Goal: Information Seeking & Learning: Find specific fact

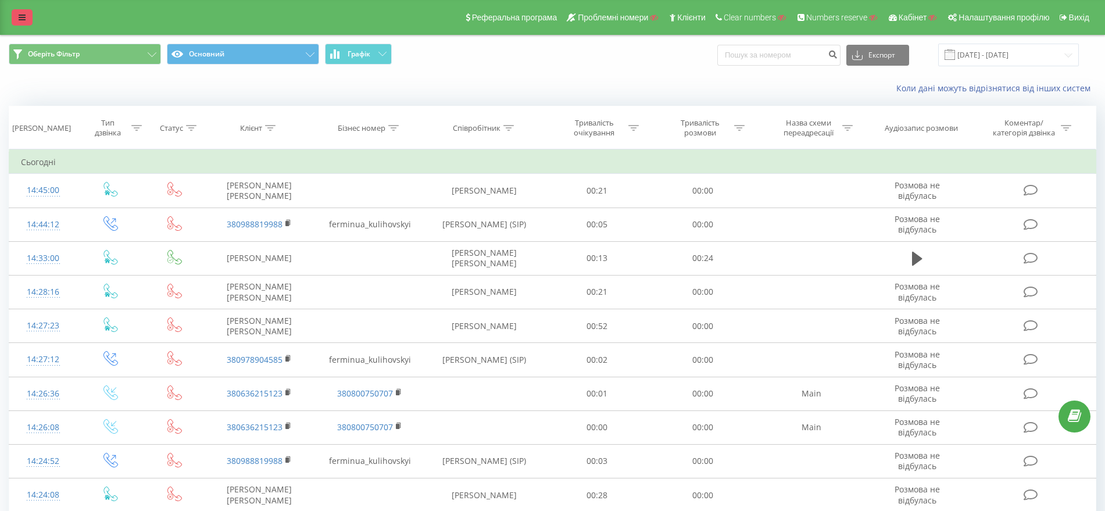
click at [23, 13] on icon at bounding box center [22, 17] width 7 height 8
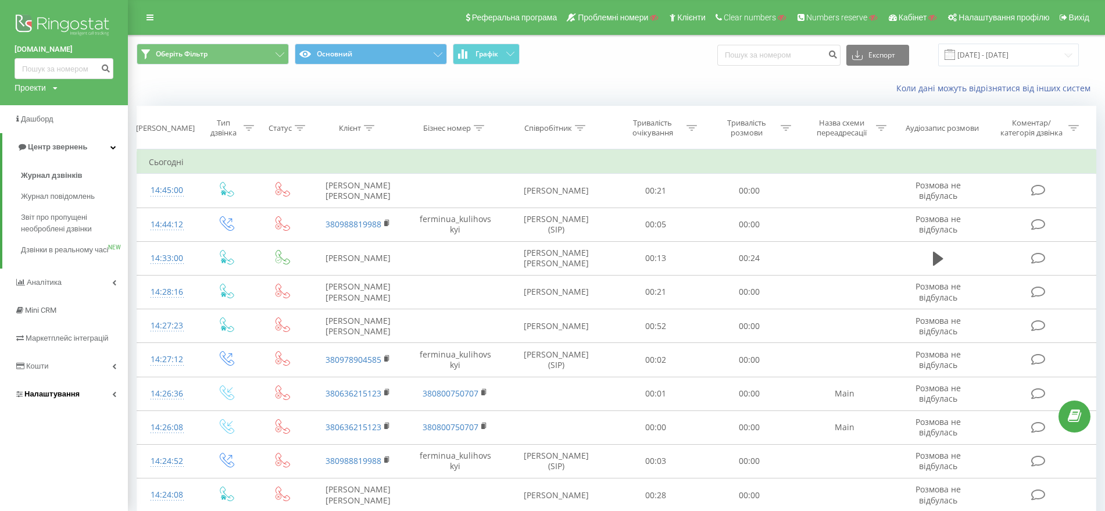
click at [33, 398] on span "Налаштування" at bounding box center [51, 394] width 55 height 9
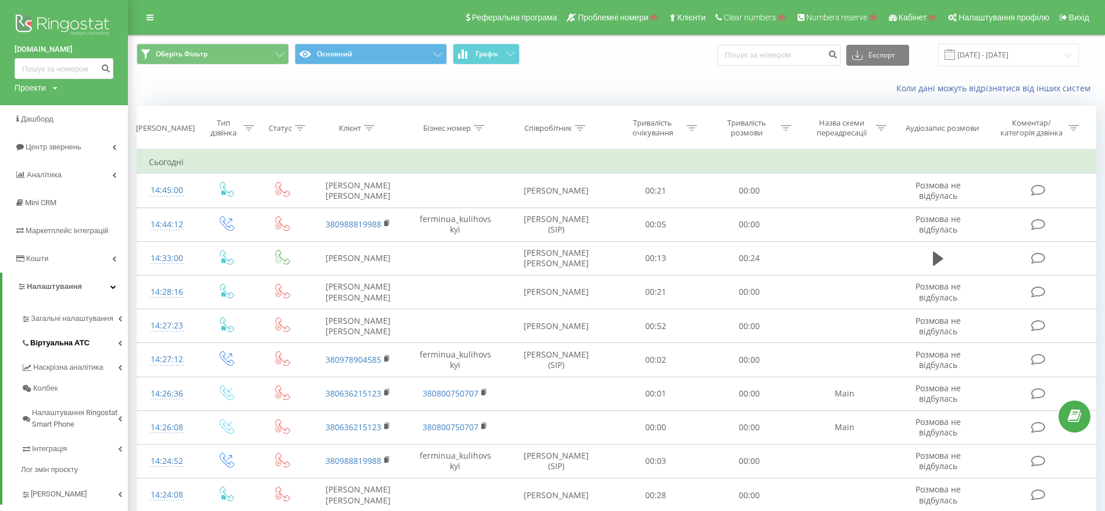
click at [62, 330] on link "Віртуальна АТС" at bounding box center [74, 341] width 107 height 24
click at [69, 404] on span "Підключення номерів" at bounding box center [76, 407] width 81 height 12
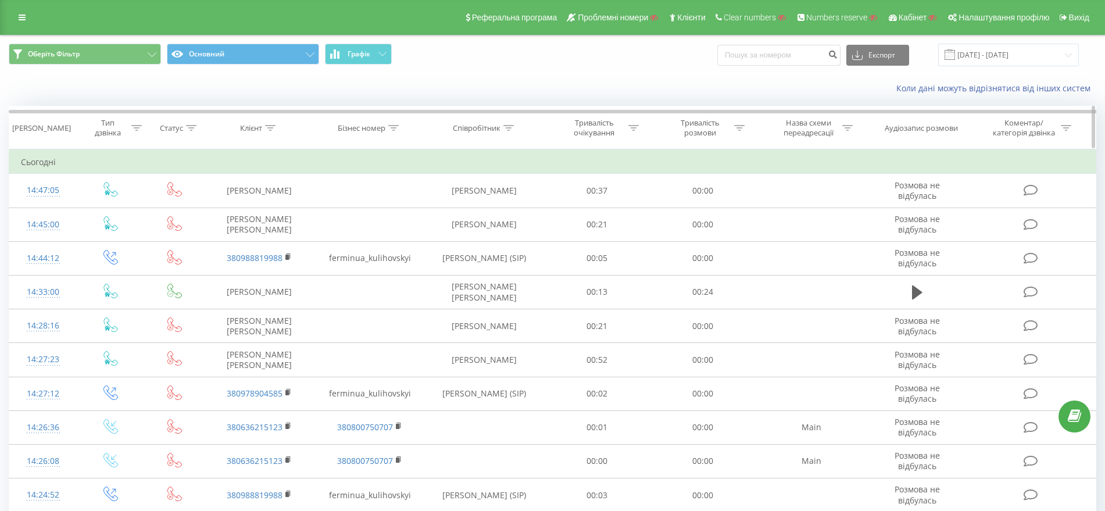
click at [389, 129] on icon at bounding box center [393, 128] width 10 height 6
click at [358, 213] on input "text" at bounding box center [370, 211] width 102 height 20
paste input "380735682154"
type input "380735682154"
click at [404, 237] on span "OK" at bounding box center [395, 234] width 33 height 18
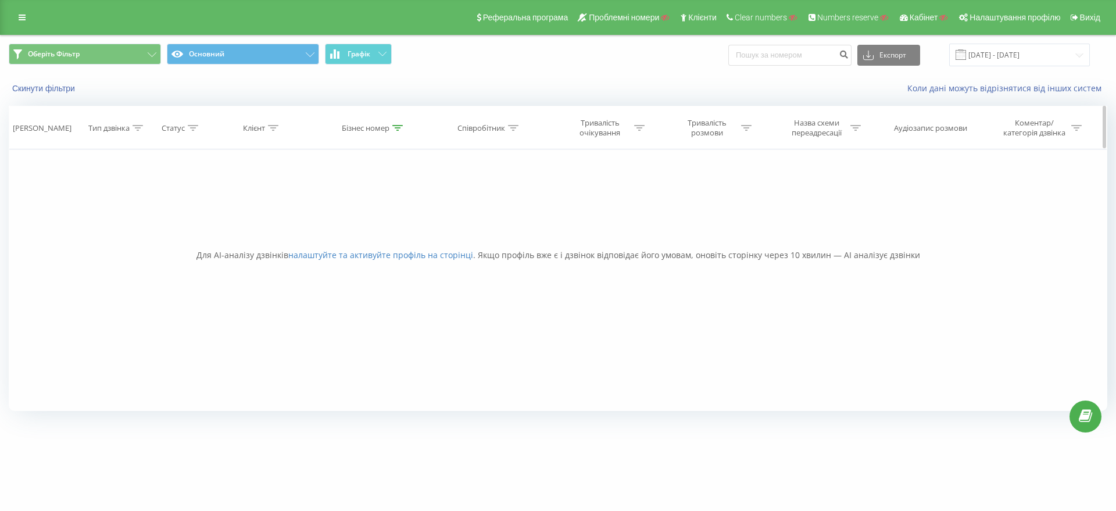
click at [395, 120] on th "Бізнес номер" at bounding box center [374, 127] width 112 height 43
click at [399, 125] on icon at bounding box center [397, 128] width 10 height 6
drag, startPoint x: 373, startPoint y: 210, endPoint x: 300, endPoint y: 210, distance: 73.3
click at [300, 210] on div "Фільтрувати за умовою Дорівнює Введіть значення Скасувати OK Фільтрувати за умо…" at bounding box center [558, 280] width 1099 height 262
click at [395, 127] on icon at bounding box center [397, 128] width 10 height 6
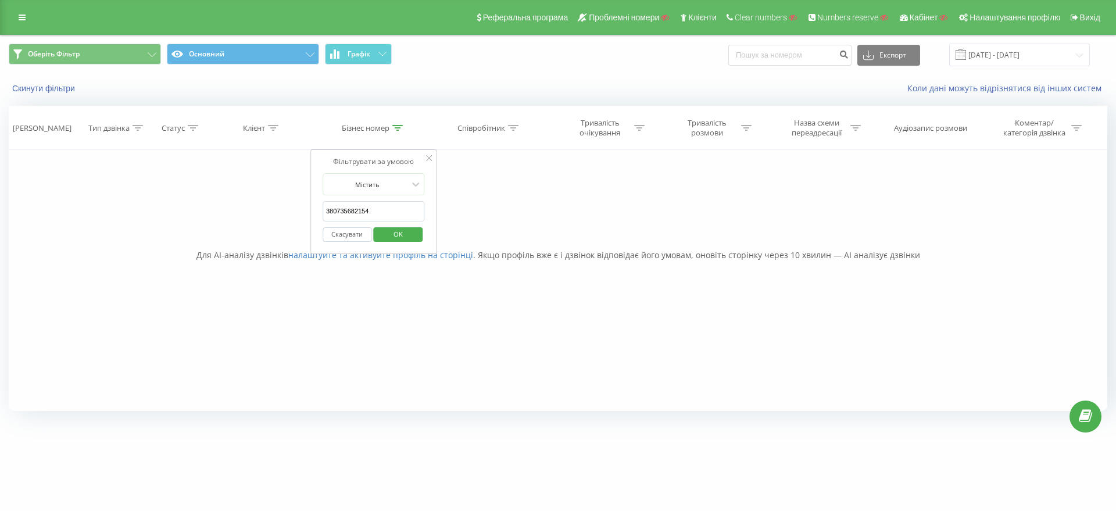
click at [352, 236] on button "Скасувати" at bounding box center [347, 234] width 49 height 15
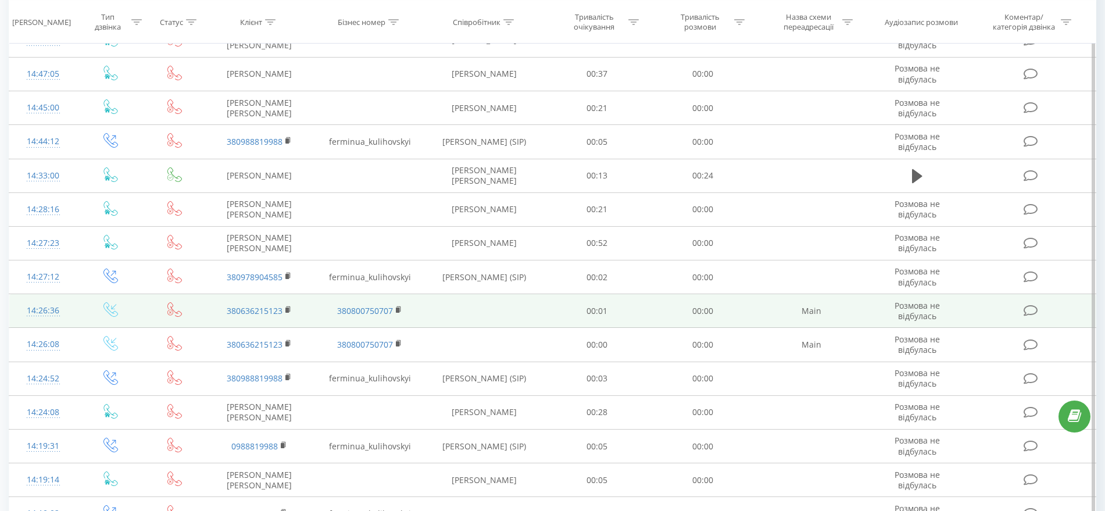
scroll to position [73, 0]
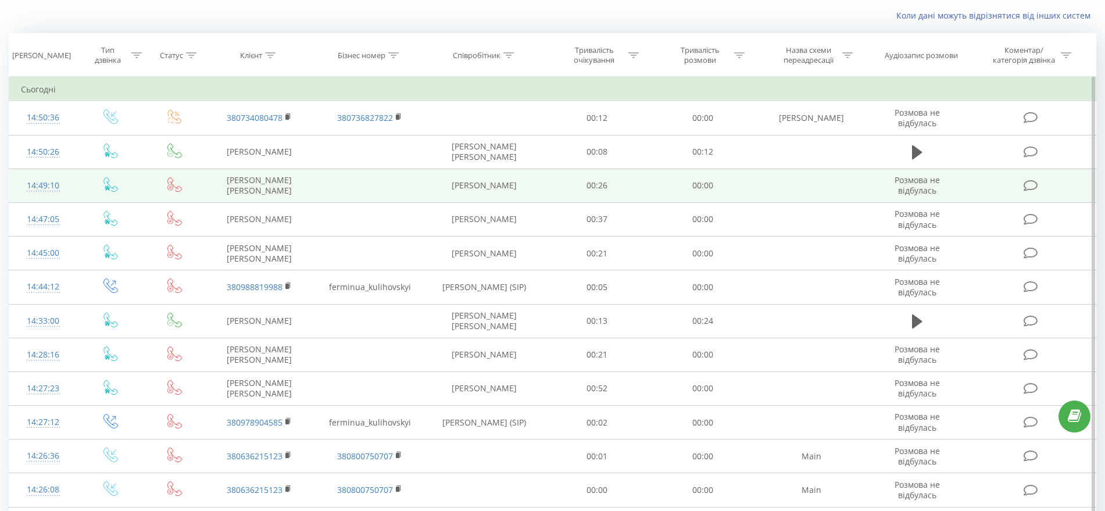
click at [103, 189] on td at bounding box center [111, 186] width 68 height 34
click at [108, 189] on icon at bounding box center [108, 187] width 6 height 5
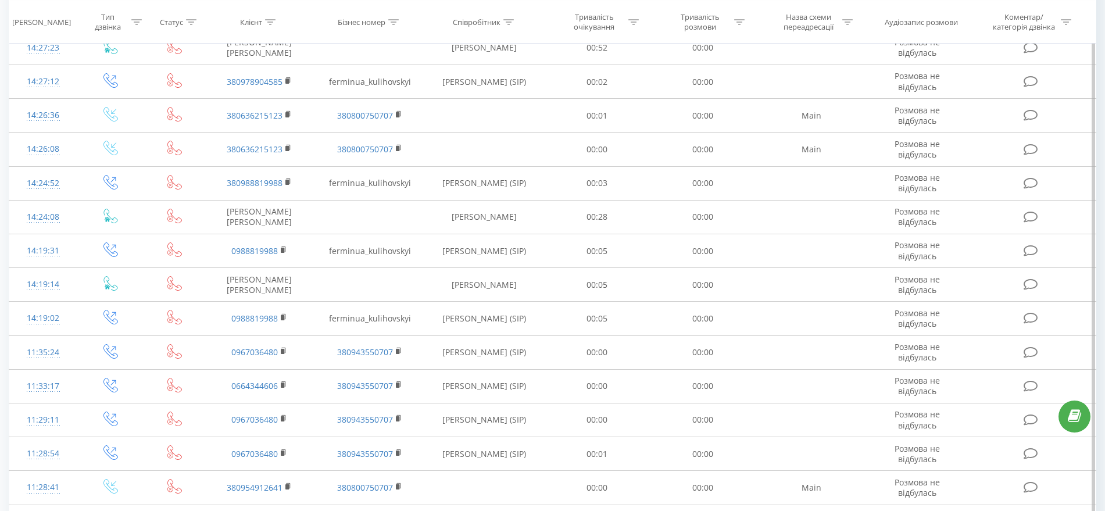
scroll to position [436, 0]
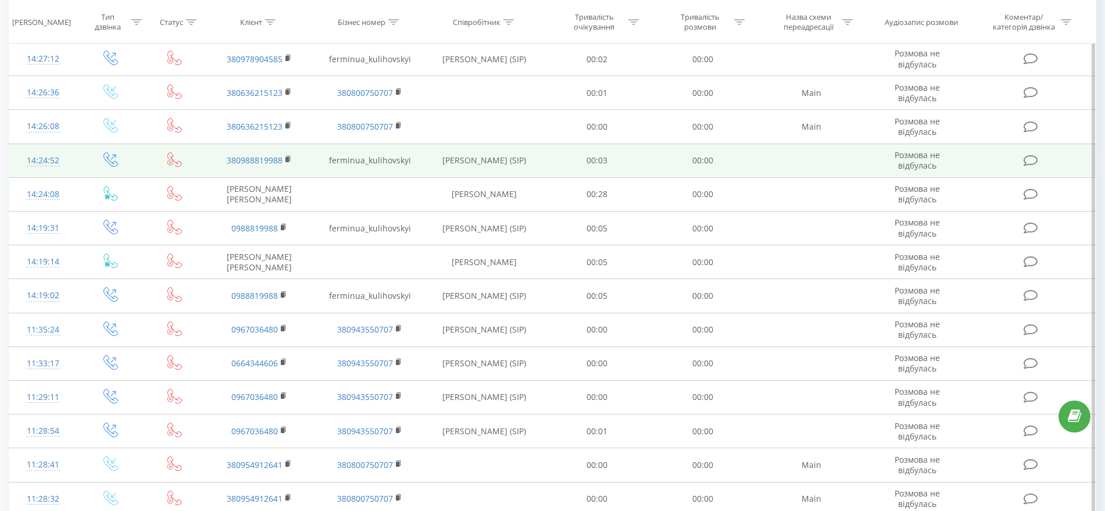
drag, startPoint x: 444, startPoint y: 152, endPoint x: 522, endPoint y: 167, distance: 79.4
click at [522, 167] on td "[PERSON_NAME] (SIP)" at bounding box center [484, 161] width 119 height 34
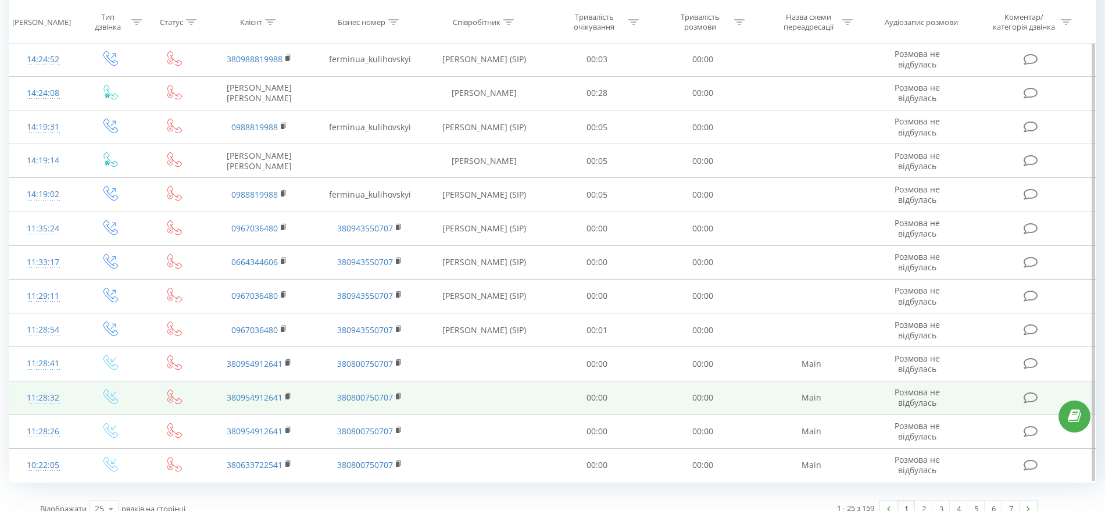
scroll to position [552, 0]
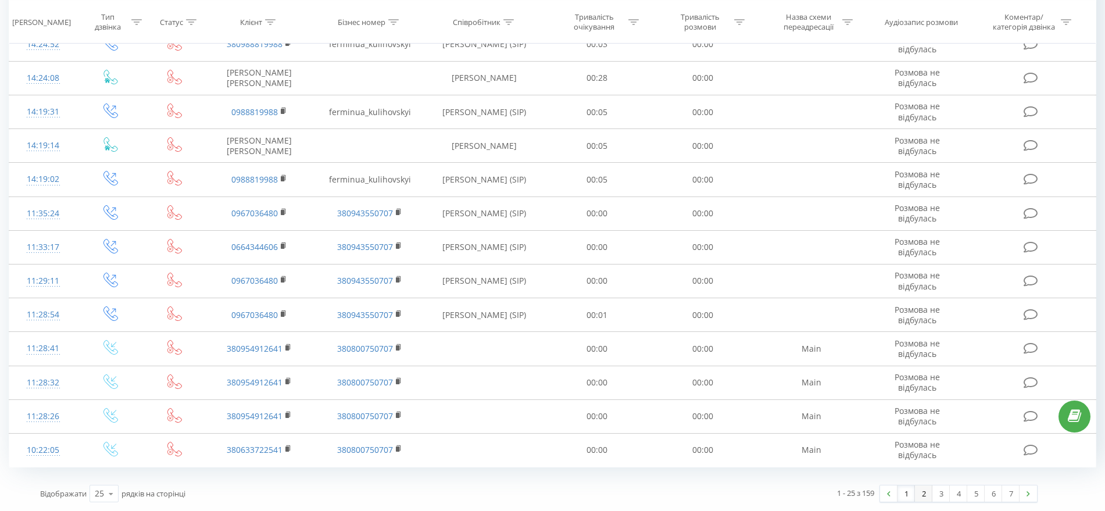
click at [922, 494] on link "2" at bounding box center [923, 494] width 17 height 16
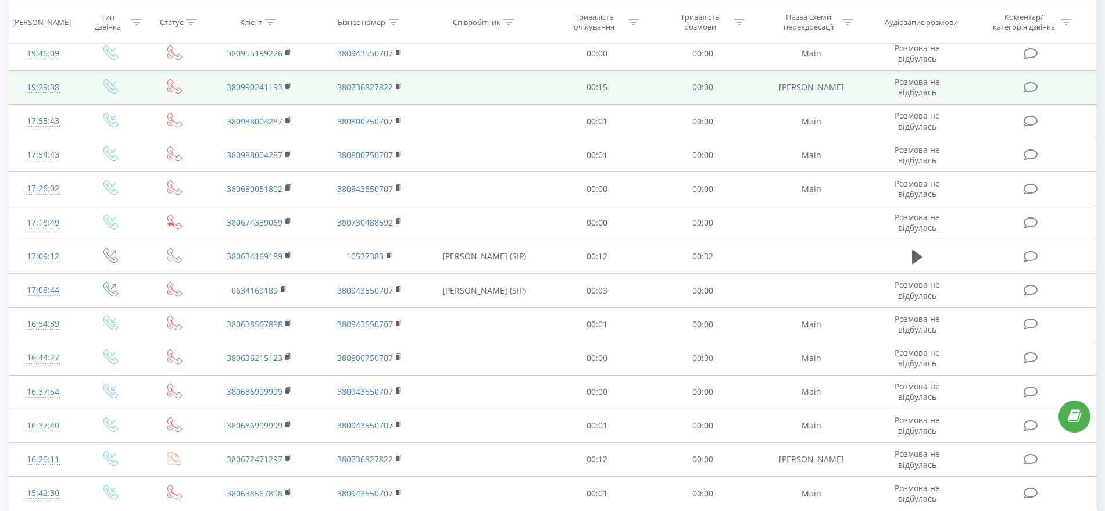
scroll to position [576, 0]
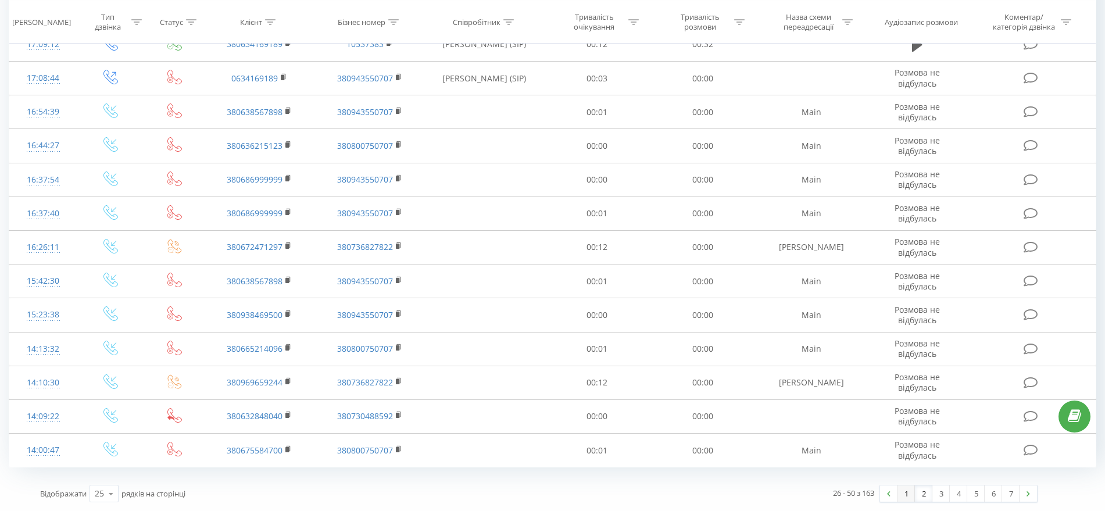
click at [907, 494] on link "1" at bounding box center [906, 494] width 17 height 16
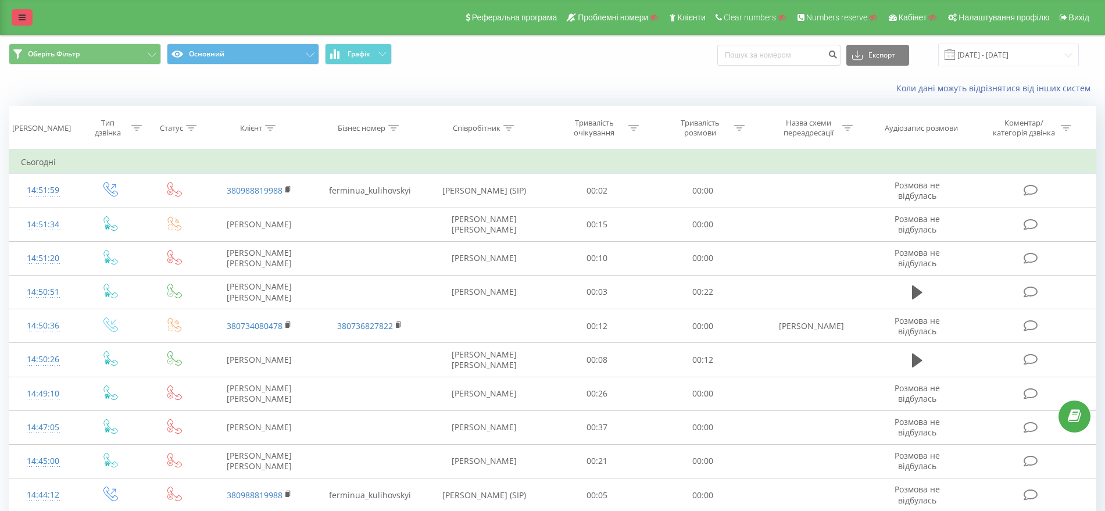
click at [19, 21] on icon at bounding box center [22, 17] width 7 height 8
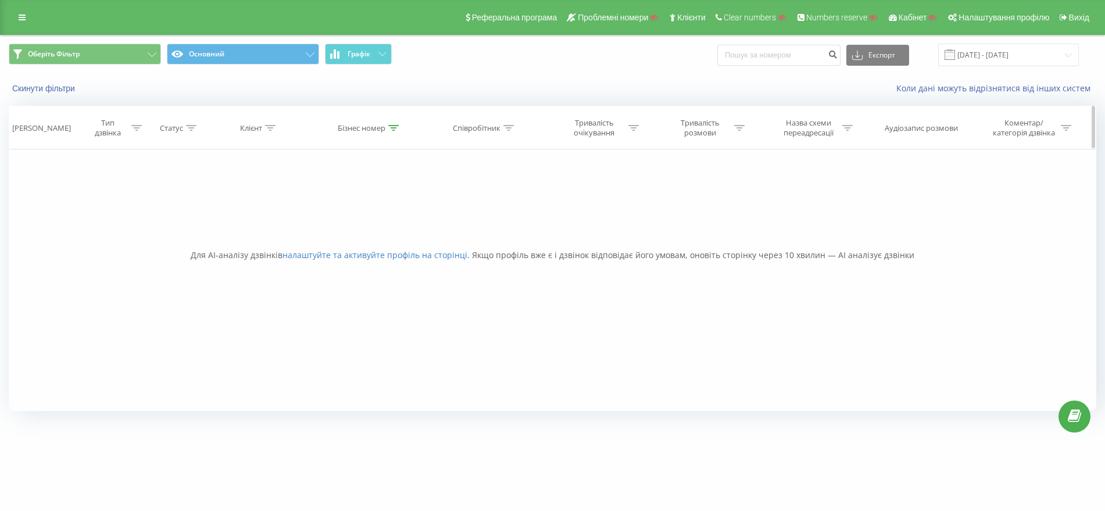
click at [391, 127] on icon at bounding box center [393, 128] width 10 height 6
click at [347, 231] on button "Скасувати" at bounding box center [343, 234] width 49 height 15
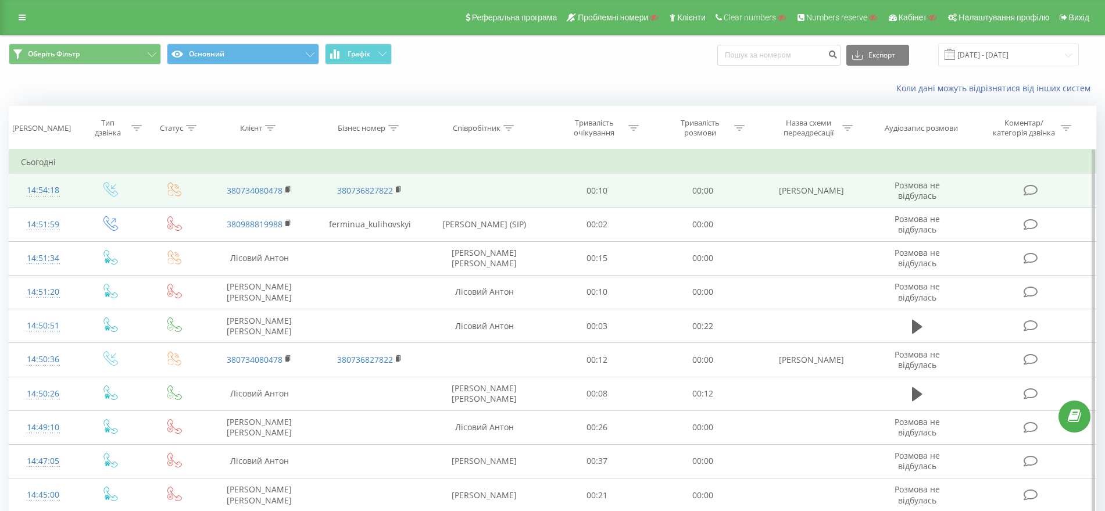
click at [169, 190] on icon at bounding box center [174, 189] width 15 height 15
click at [170, 188] on icon at bounding box center [174, 189] width 15 height 15
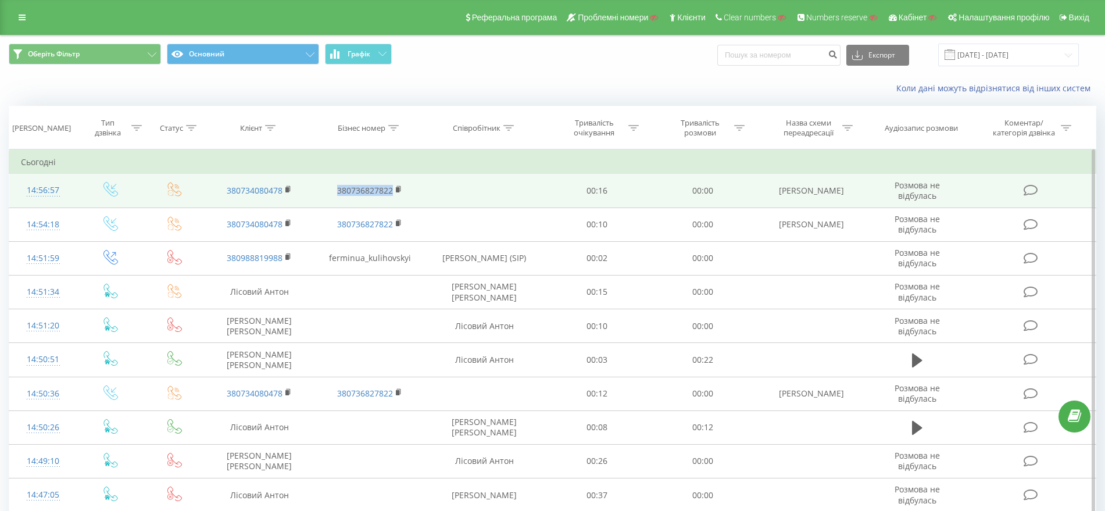
drag, startPoint x: 329, startPoint y: 189, endPoint x: 395, endPoint y: 187, distance: 66.3
click at [395, 187] on td "380736827822" at bounding box center [370, 191] width 110 height 34
copy link "380736827822"
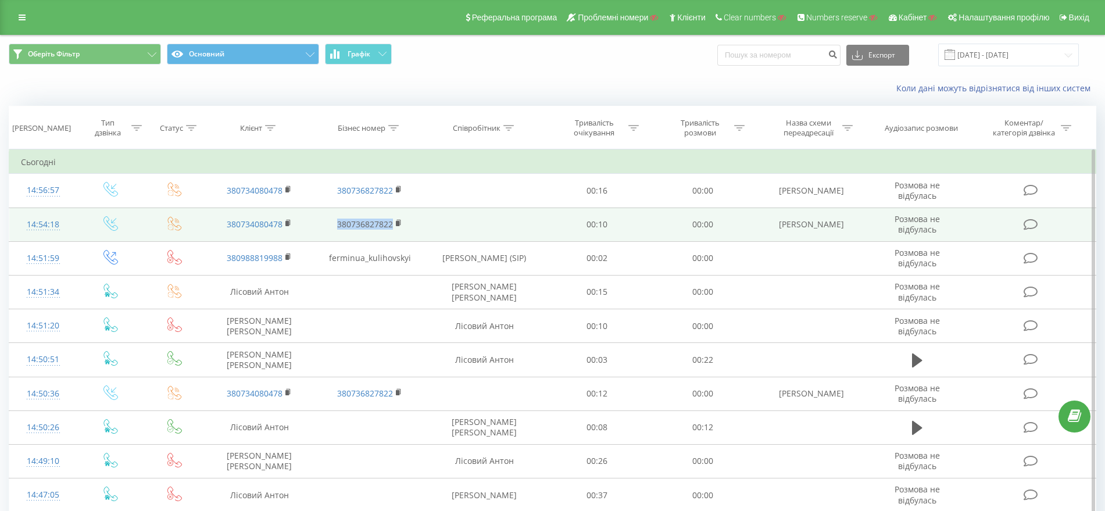
drag, startPoint x: 330, startPoint y: 223, endPoint x: 394, endPoint y: 224, distance: 64.5
click at [394, 224] on td "380736827822" at bounding box center [370, 225] width 110 height 34
copy link "380736827822"
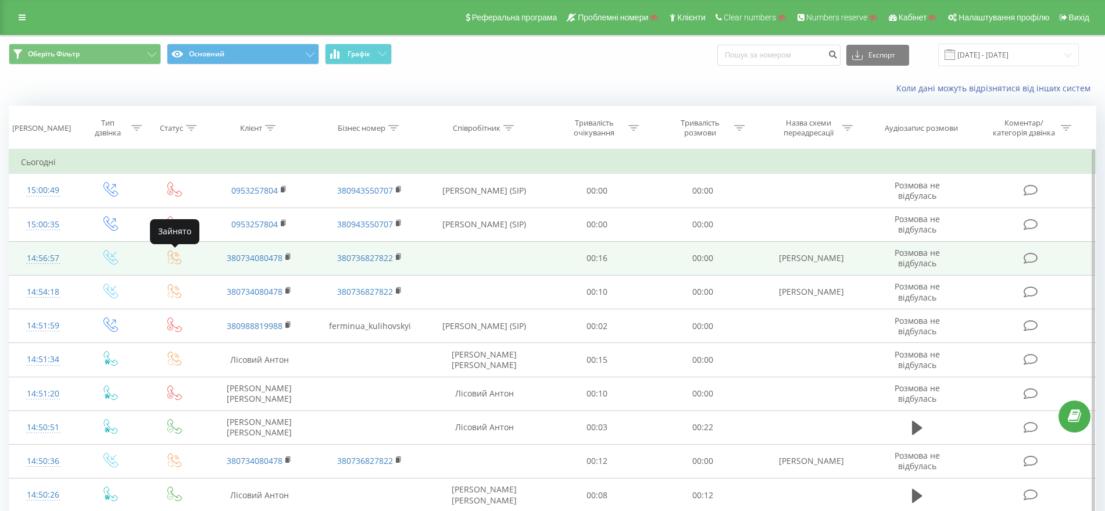
click at [171, 261] on icon at bounding box center [174, 257] width 15 height 15
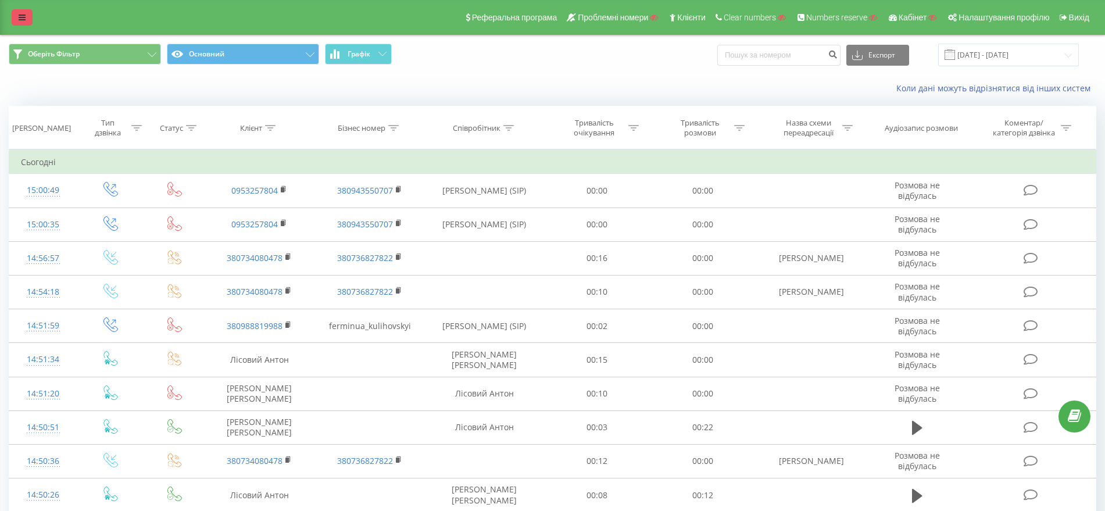
click at [17, 11] on link at bounding box center [22, 17] width 21 height 16
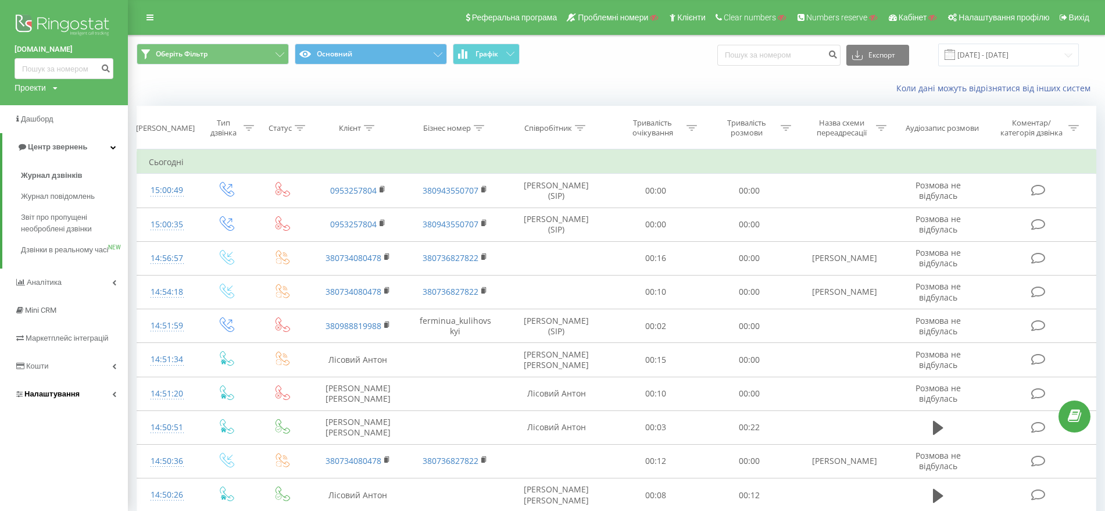
click at [39, 398] on span "Налаштування" at bounding box center [51, 394] width 55 height 9
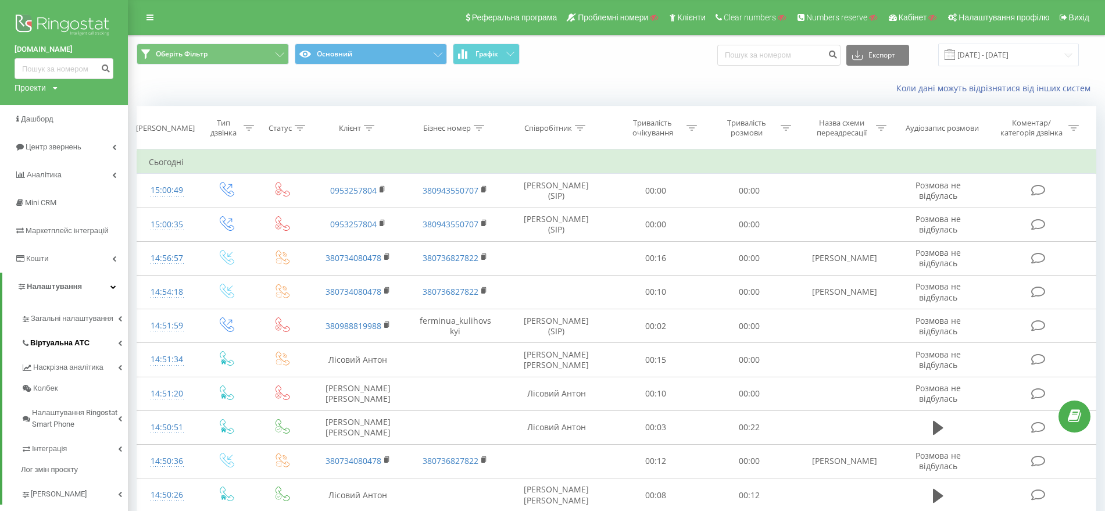
click at [78, 346] on span "Віртуальна АТС" at bounding box center [59, 343] width 59 height 12
click at [74, 435] on span "Налаштування вихідного зв’язку" at bounding box center [79, 435] width 86 height 23
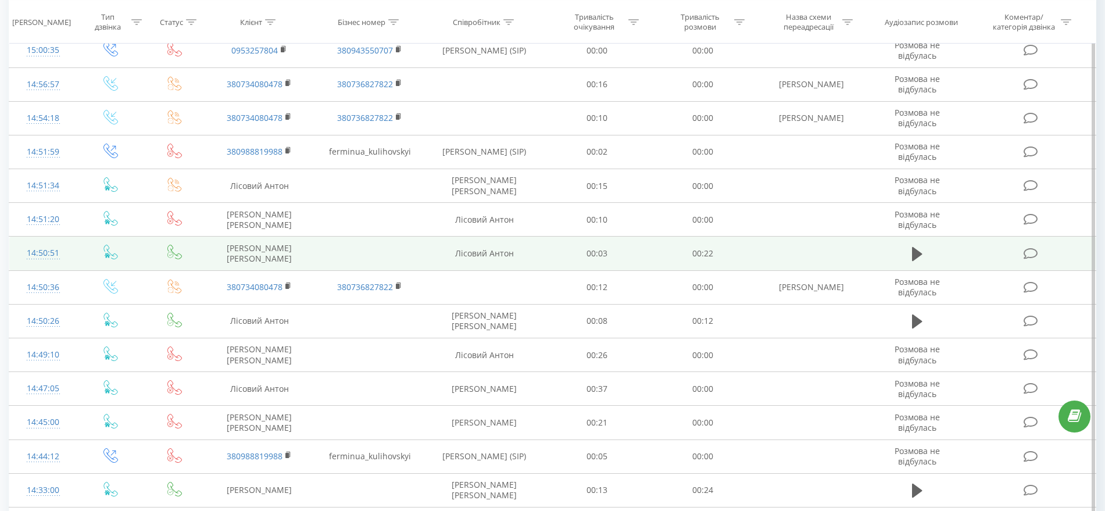
scroll to position [436, 0]
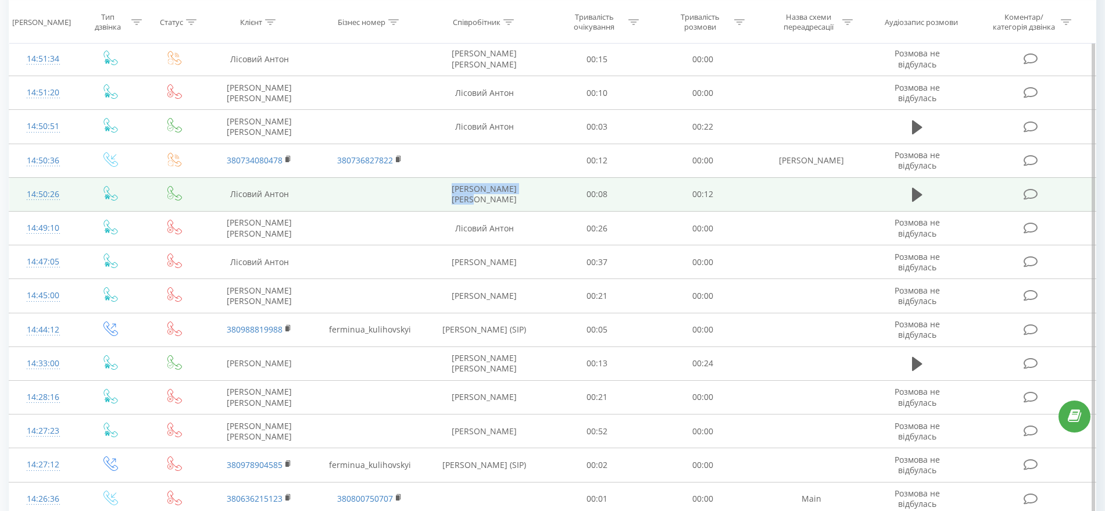
drag, startPoint x: 536, startPoint y: 194, endPoint x: 388, endPoint y: 193, distance: 147.7
click at [388, 193] on tr "14:50:26 Лісовий Антон Куліговський Дмитро 00:08 00:12" at bounding box center [552, 194] width 1087 height 34
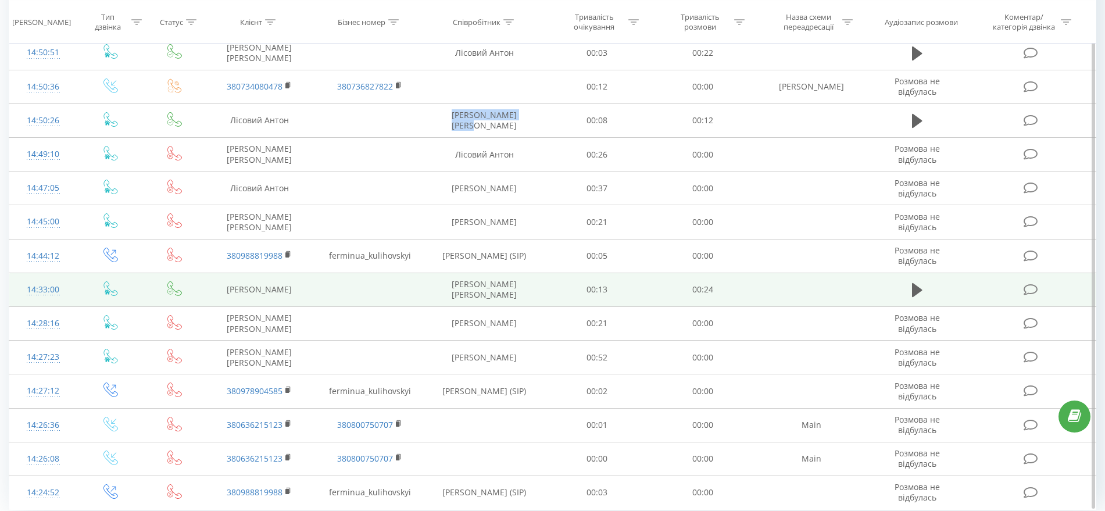
scroll to position [552, 0]
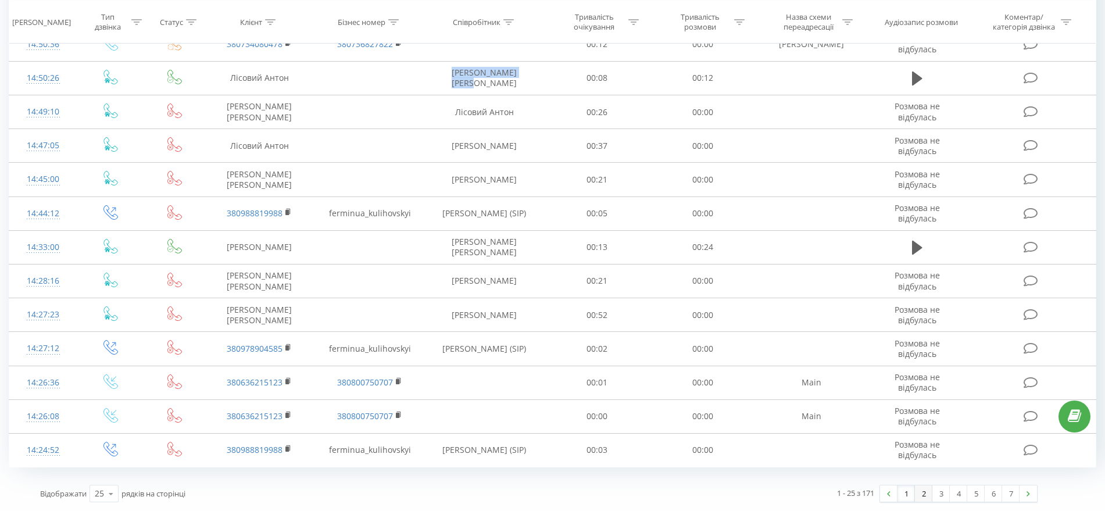
click at [923, 494] on link "2" at bounding box center [923, 494] width 17 height 16
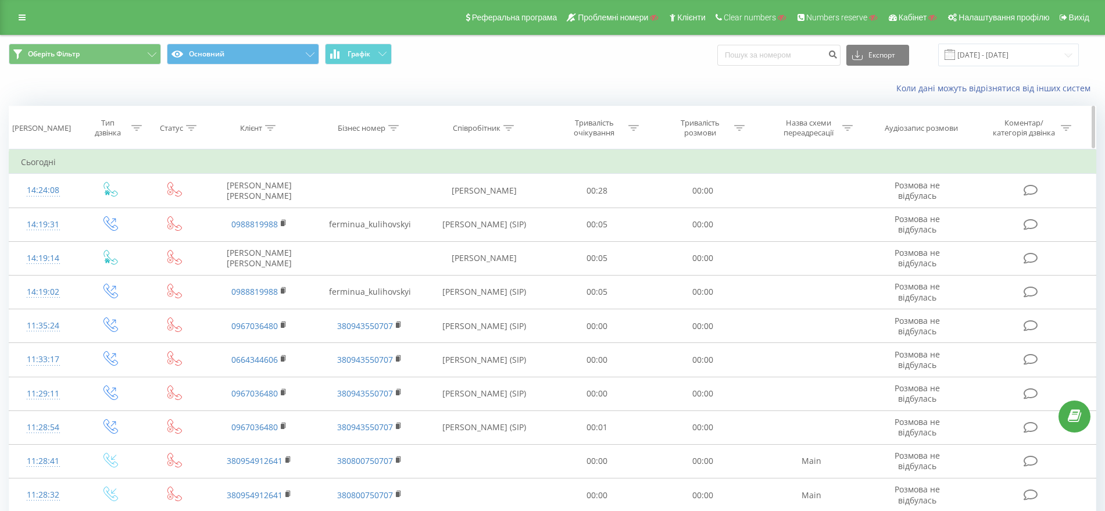
click at [746, 129] on div "Тривалість розмови" at bounding box center [704, 128] width 106 height 20
click at [741, 126] on icon at bounding box center [739, 128] width 10 height 6
click at [693, 209] on input "text" at bounding box center [703, 211] width 102 height 20
type input "00:01"
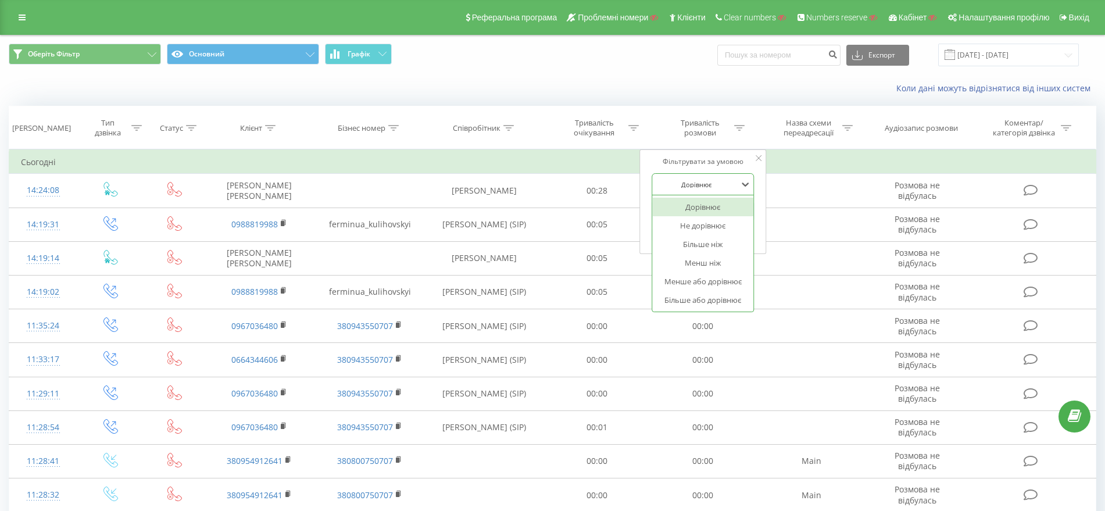
click at [726, 194] on div "Дорівнює" at bounding box center [703, 184] width 102 height 22
click at [701, 248] on div "Більше ніж" at bounding box center [703, 244] width 101 height 19
click at [724, 234] on span "OK" at bounding box center [728, 234] width 33 height 18
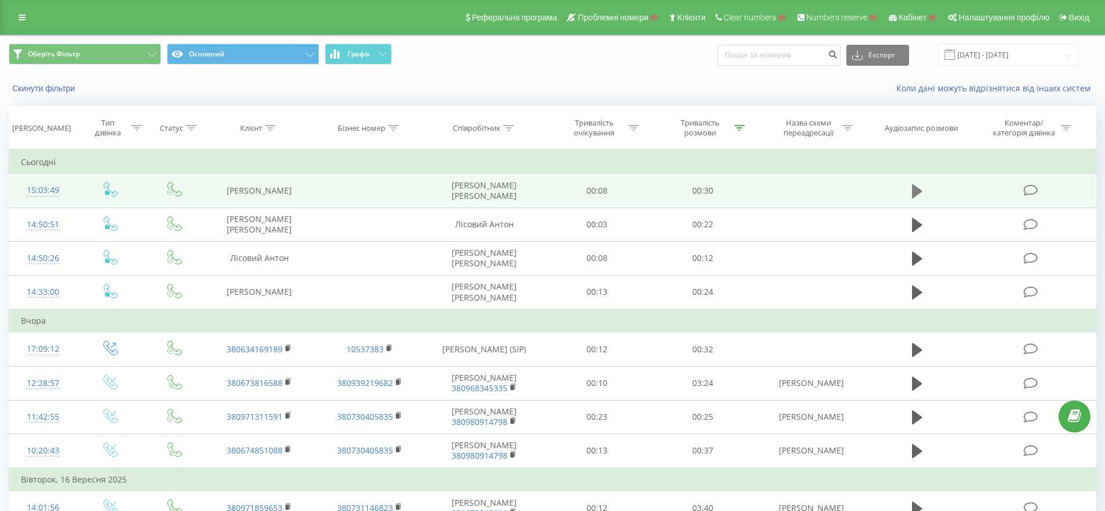
click at [920, 194] on icon at bounding box center [917, 191] width 10 height 16
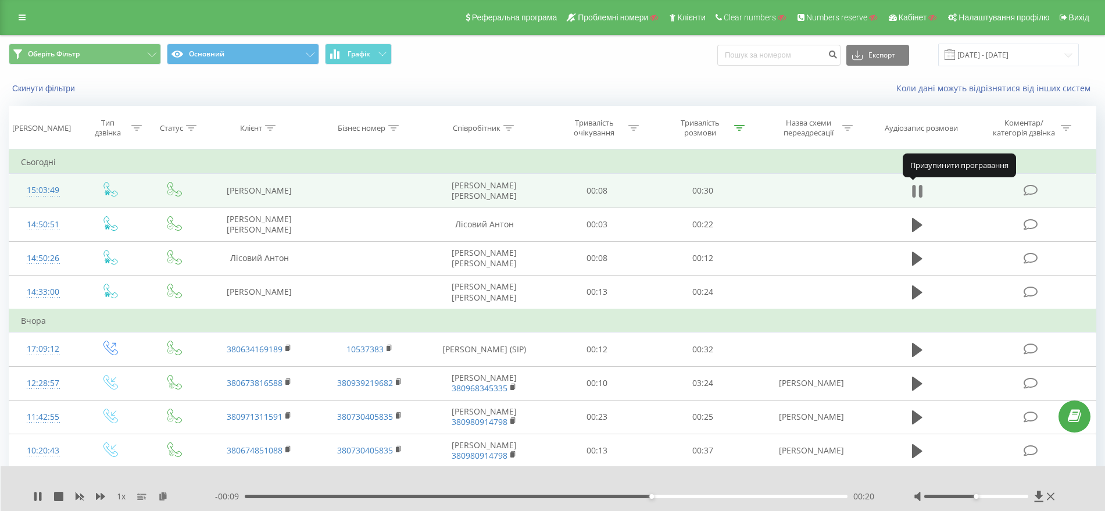
click at [913, 194] on icon at bounding box center [914, 191] width 3 height 13
click at [499, 193] on td "Куліговський Дмитро" at bounding box center [484, 191] width 119 height 34
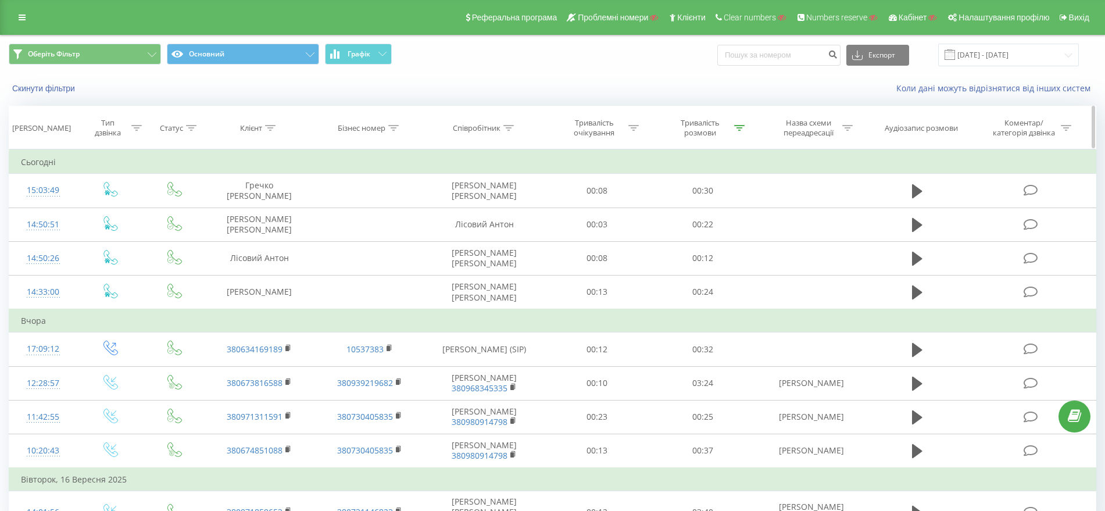
click at [738, 128] on icon at bounding box center [739, 128] width 10 height 6
click at [665, 242] on div "Скасувати OK" at bounding box center [703, 235] width 102 height 26
click at [665, 235] on button "Скасувати" at bounding box center [676, 234] width 49 height 15
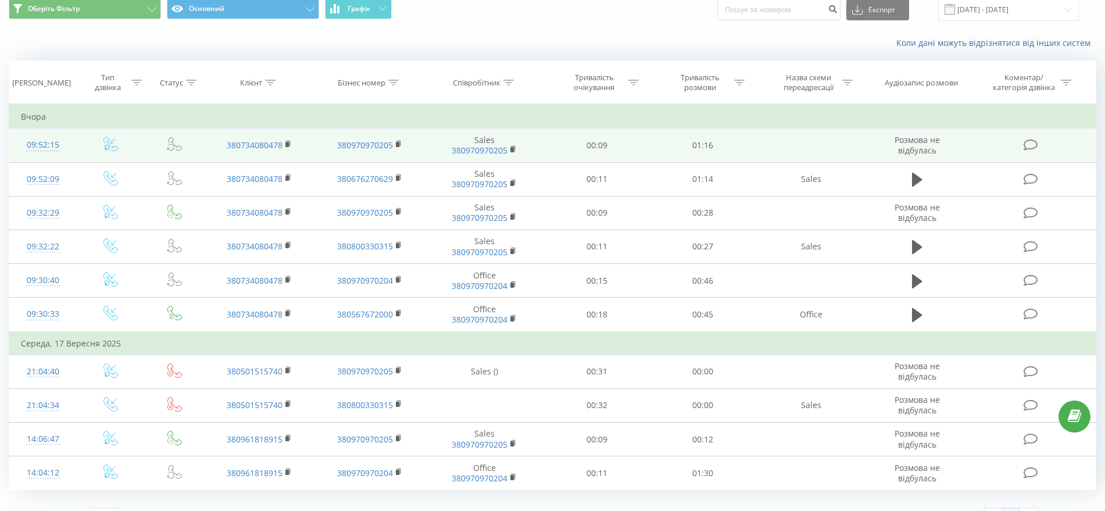
scroll to position [68, 0]
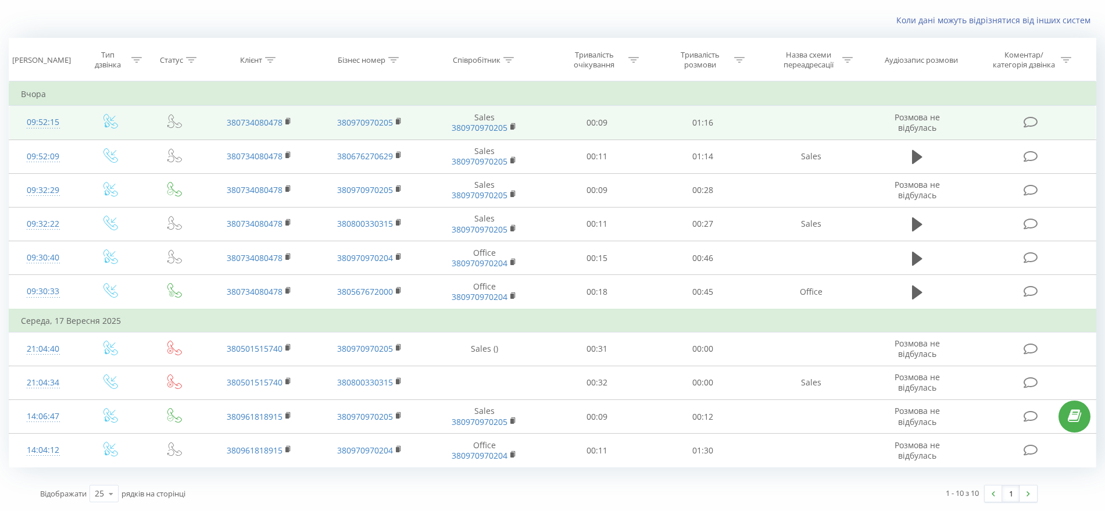
click at [108, 123] on icon at bounding box center [111, 121] width 15 height 15
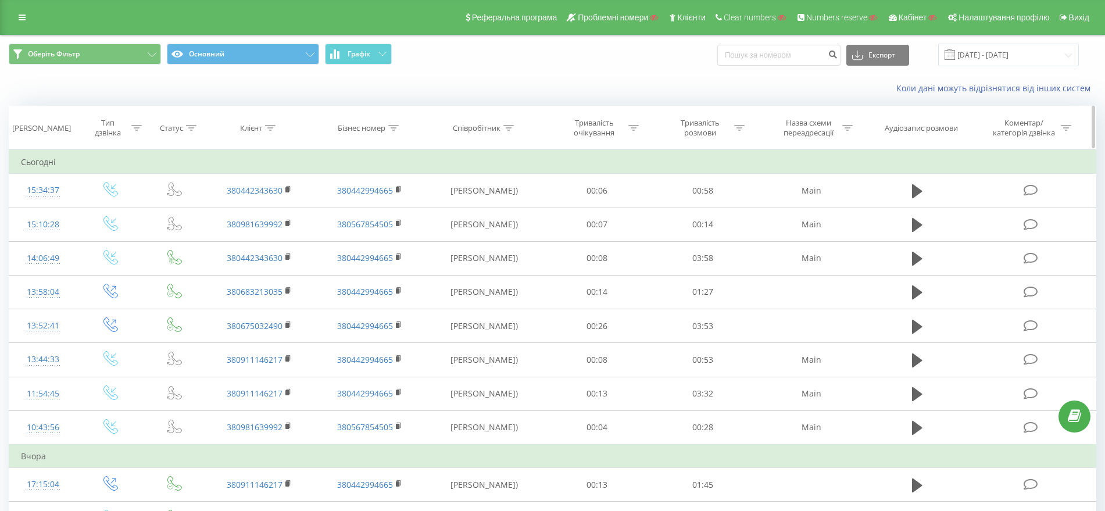
click at [392, 131] on div at bounding box center [393, 128] width 10 height 10
click at [359, 213] on input "text" at bounding box center [370, 211] width 102 height 20
paste input "380567854505"
type input "380567854505"
click button "OK" at bounding box center [394, 234] width 49 height 15
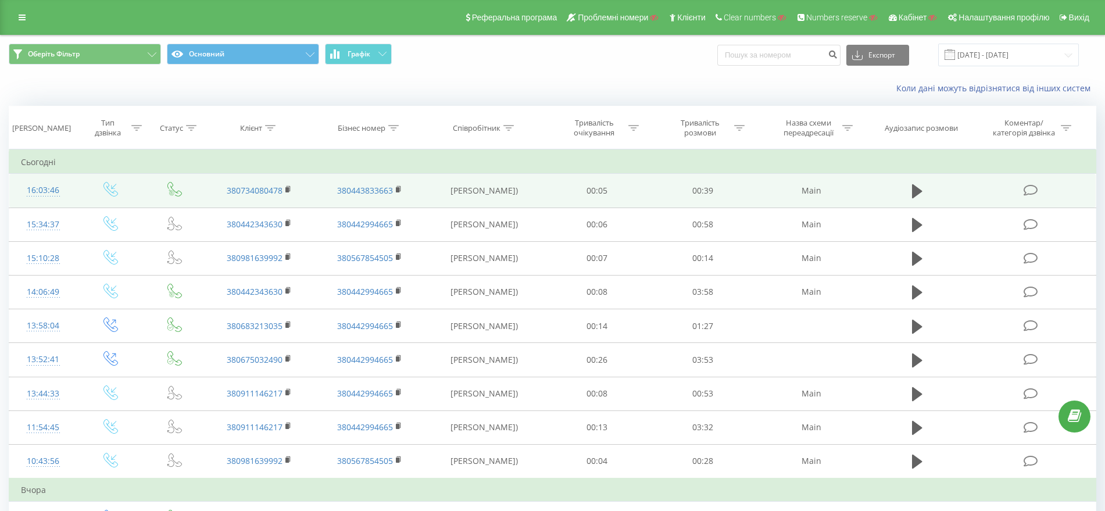
click at [44, 194] on div "16:03:46" at bounding box center [43, 190] width 44 height 23
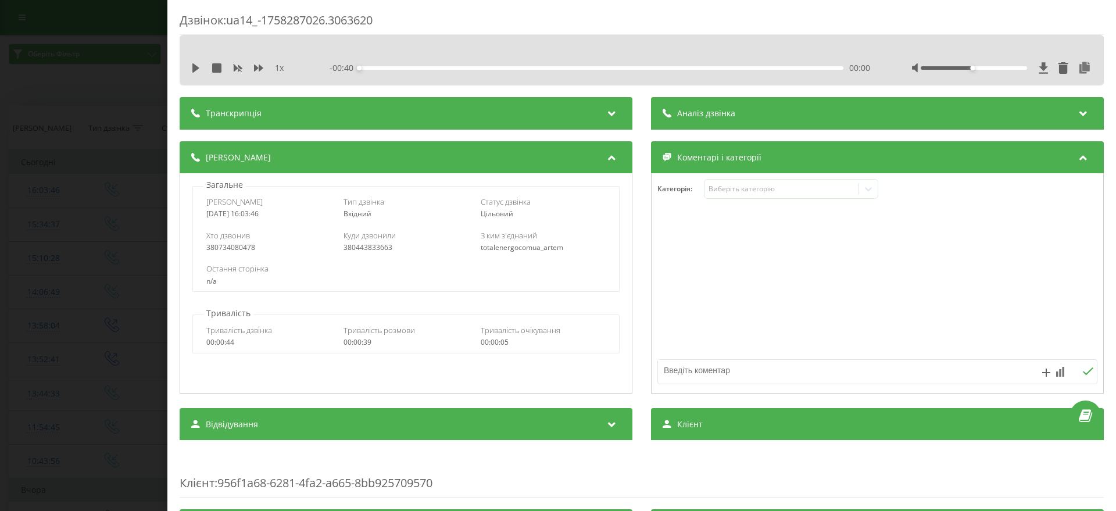
click at [12, 231] on div "Дзвінок : ua14_-1758287026.3063620 1 x - 00:40 00:00 00:00 Транскрипція Для AI-…" at bounding box center [558, 255] width 1116 height 511
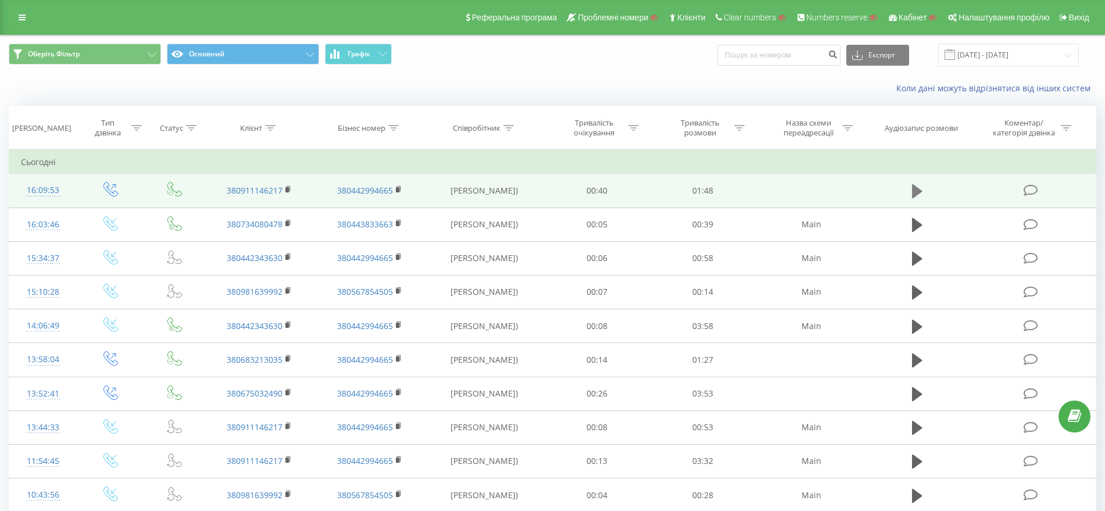
click at [919, 190] on icon at bounding box center [917, 191] width 10 height 14
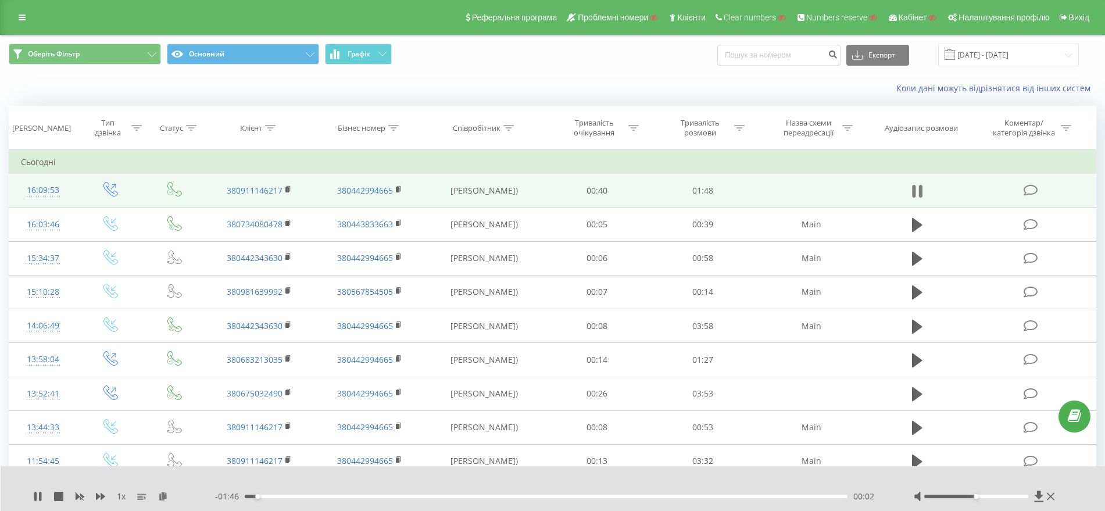
click at [918, 192] on icon at bounding box center [917, 191] width 10 height 16
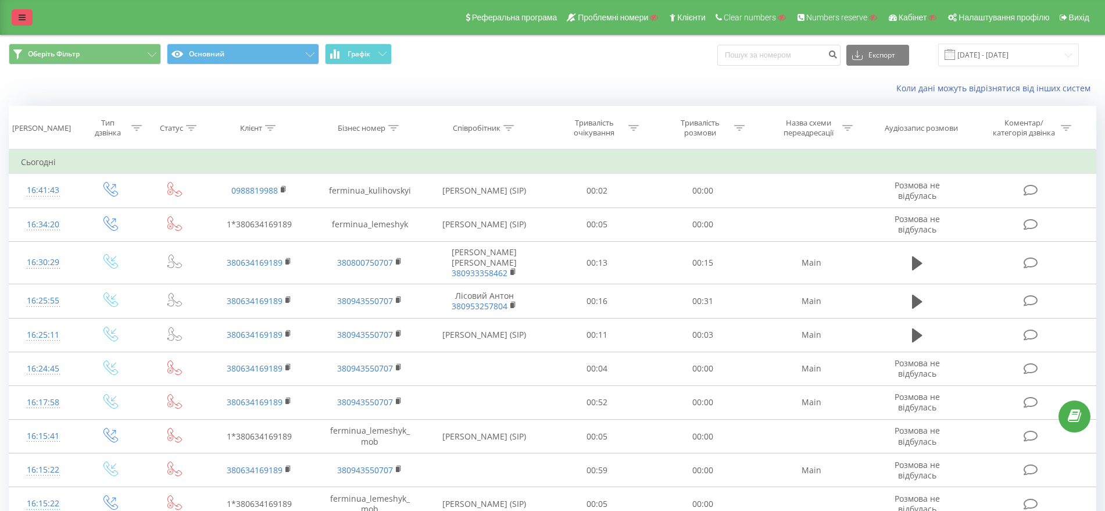
click at [26, 17] on link at bounding box center [22, 17] width 21 height 16
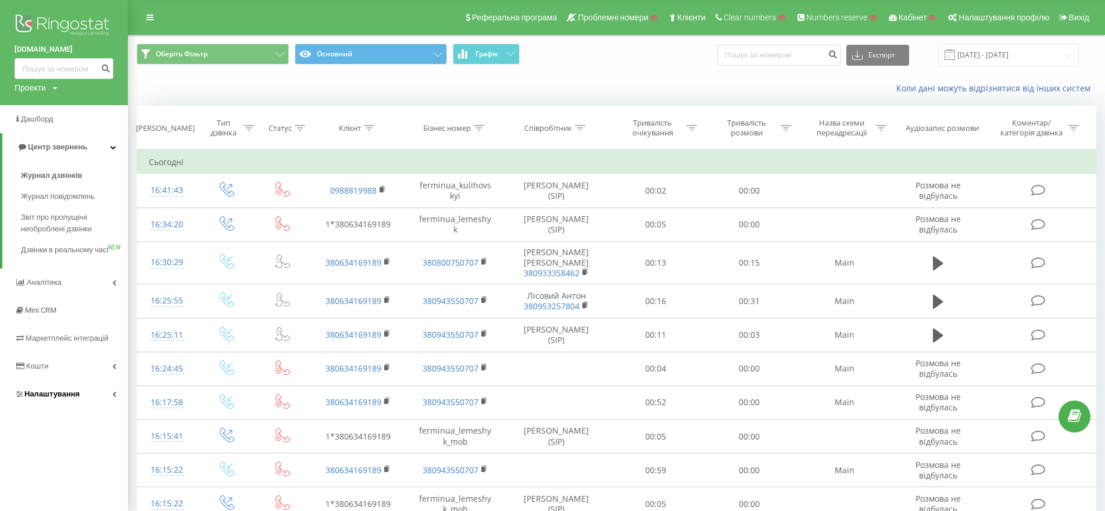
click at [41, 408] on link "Налаштування" at bounding box center [64, 394] width 128 height 28
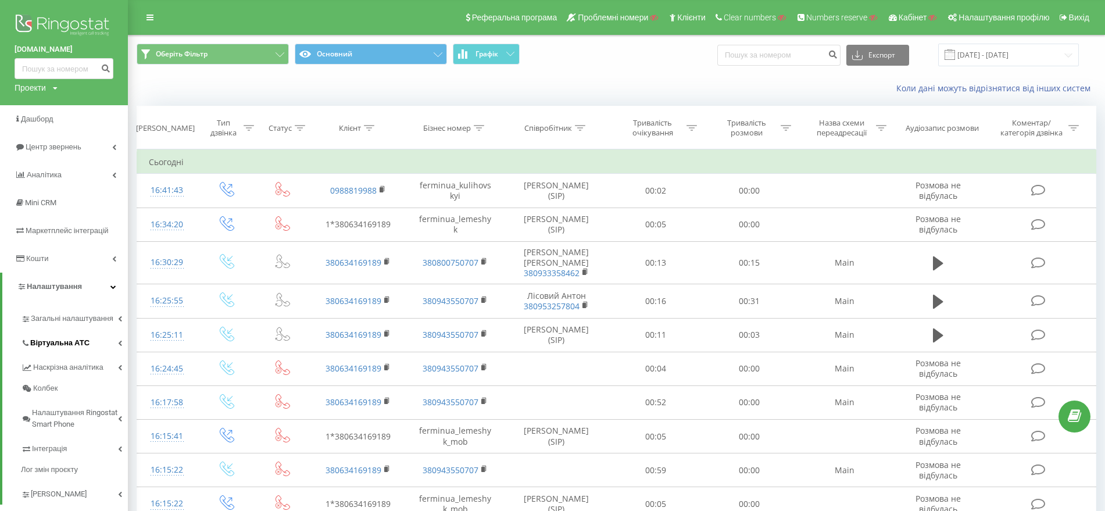
click at [52, 337] on link "Віртуальна АТС" at bounding box center [74, 341] width 107 height 24
click at [58, 411] on span "Підключення номерів" at bounding box center [76, 407] width 81 height 12
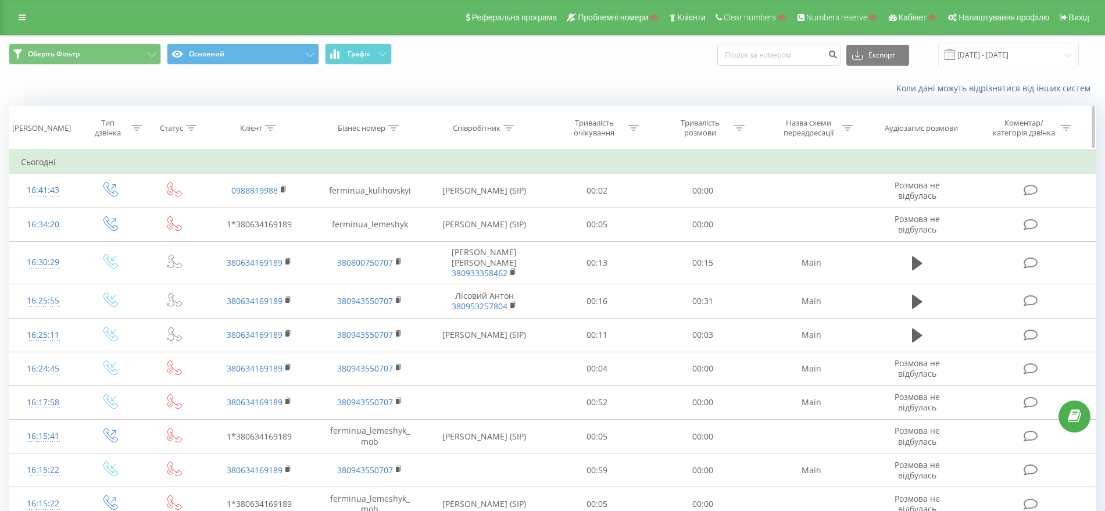
click at [391, 130] on icon at bounding box center [393, 128] width 10 height 6
click at [345, 213] on input "text" at bounding box center [370, 211] width 102 height 20
paste input "380731146823"
click button "OK" at bounding box center [394, 234] width 49 height 15
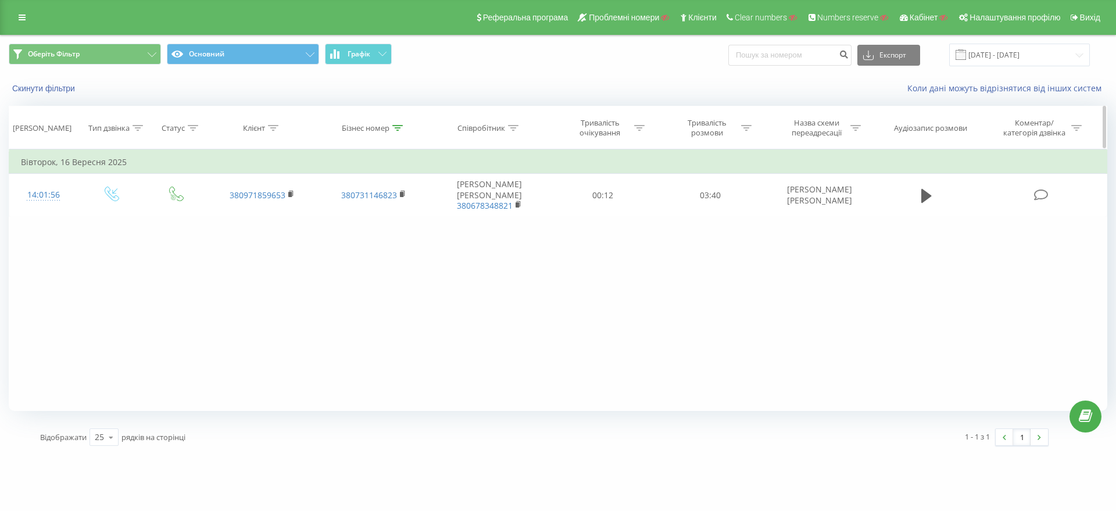
click at [398, 124] on div at bounding box center [397, 128] width 10 height 10
drag, startPoint x: 377, startPoint y: 215, endPoint x: 287, endPoint y: 213, distance: 90.1
click at [287, 213] on div "Фільтрувати за умовою Дорівнює Введіть значення Скасувати OK Фільтрувати за умо…" at bounding box center [558, 280] width 1099 height 262
paste input "939219682"
click at [421, 232] on button "OK" at bounding box center [398, 234] width 49 height 15
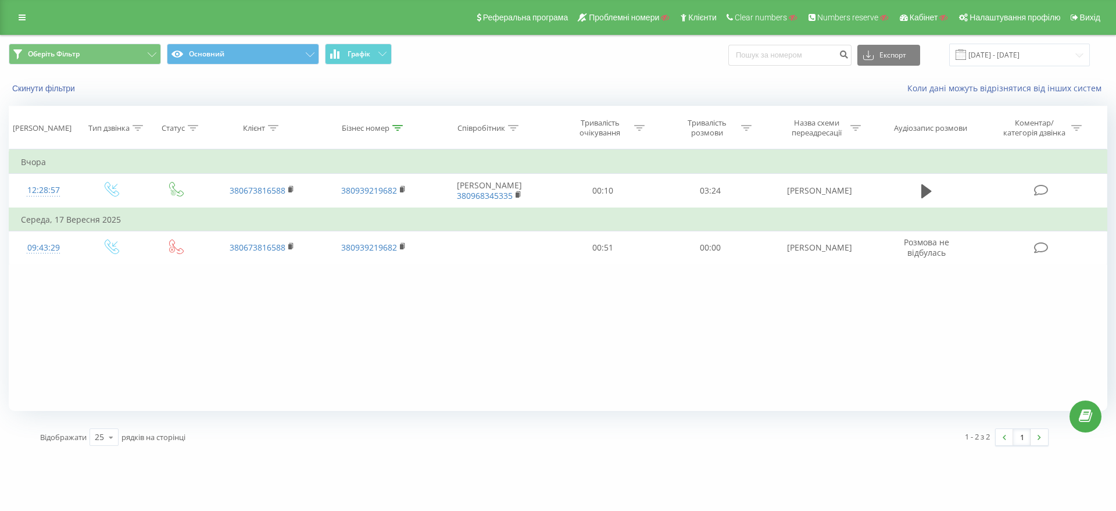
click at [615, 329] on div "Фільтрувати за умовою Дорівнює Введіть значення Скасувати OK Фільтрувати за умо…" at bounding box center [558, 280] width 1099 height 262
click at [397, 127] on icon at bounding box center [397, 128] width 10 height 6
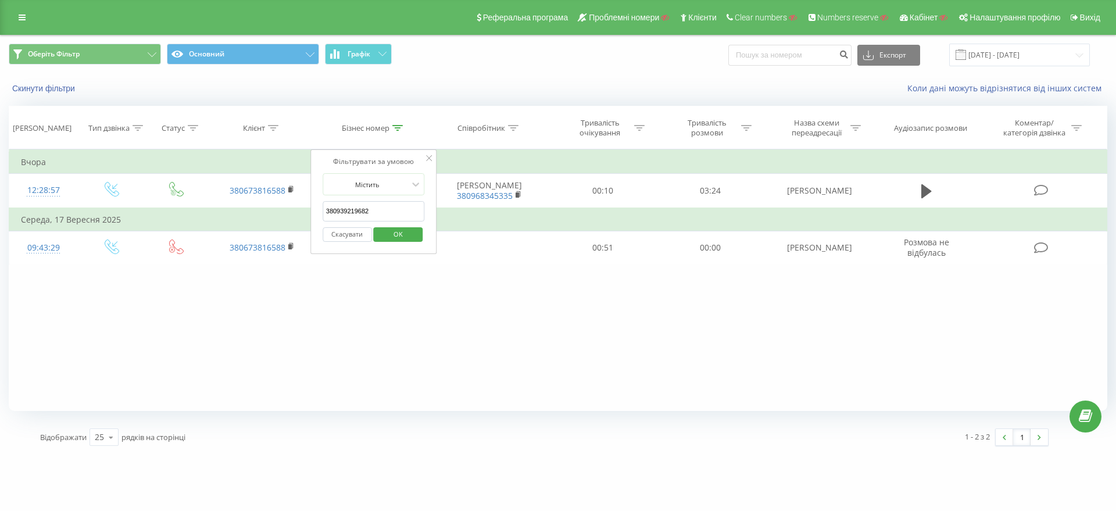
drag, startPoint x: 384, startPoint y: 215, endPoint x: 279, endPoint y: 212, distance: 104.7
click at [279, 212] on table "Фільтрувати за умовою Дорівнює Введіть значення Скасувати OK Фільтрувати за умо…" at bounding box center [558, 207] width 1099 height 116
paste input "731146823"
type input "380731146823"
click at [404, 231] on span "OK" at bounding box center [398, 234] width 33 height 18
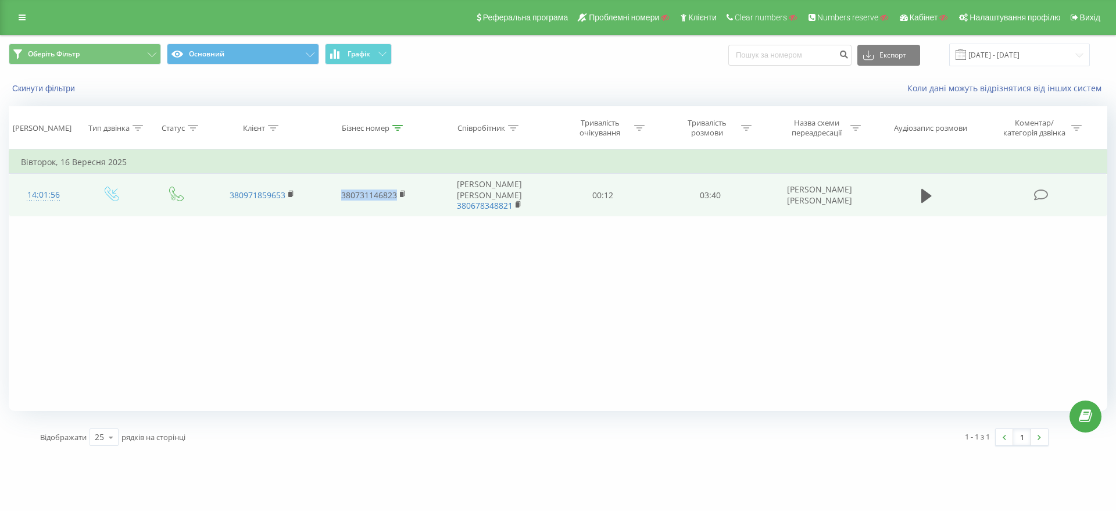
drag, startPoint x: 335, startPoint y: 190, endPoint x: 397, endPoint y: 188, distance: 62.2
click at [397, 188] on td "380731146823" at bounding box center [374, 195] width 112 height 43
copy link "380731146823"
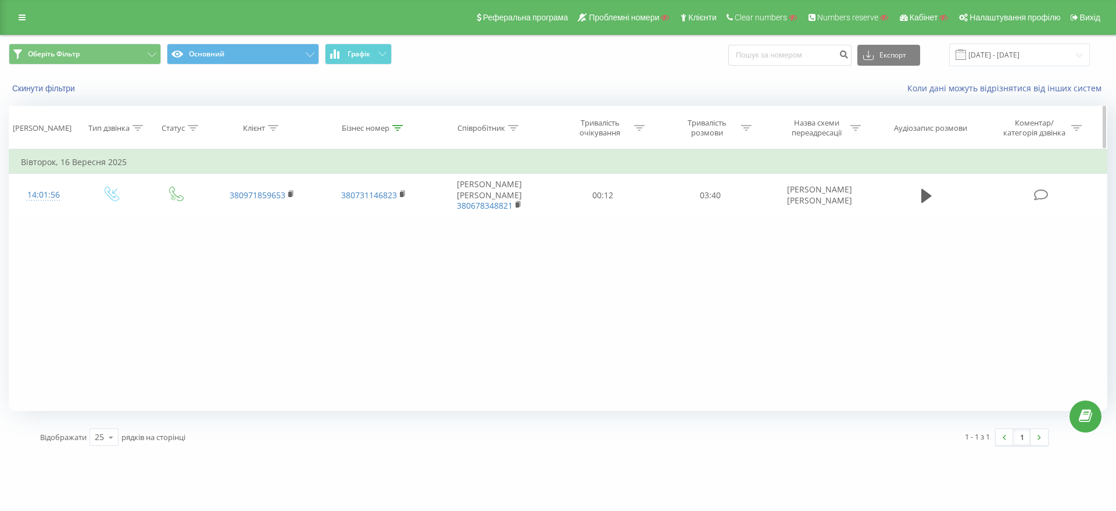
click at [394, 123] on div at bounding box center [397, 128] width 10 height 10
click at [339, 240] on button "Скасувати" at bounding box center [347, 234] width 49 height 15
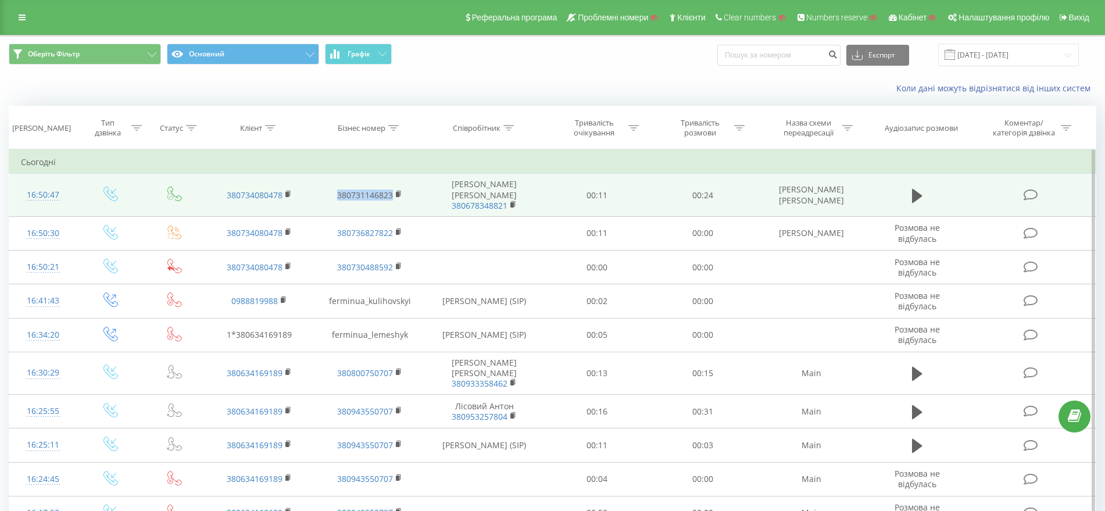
drag, startPoint x: 333, startPoint y: 190, endPoint x: 394, endPoint y: 197, distance: 62.0
click at [394, 197] on td "380731146823" at bounding box center [370, 195] width 110 height 43
copy link "380731146823"
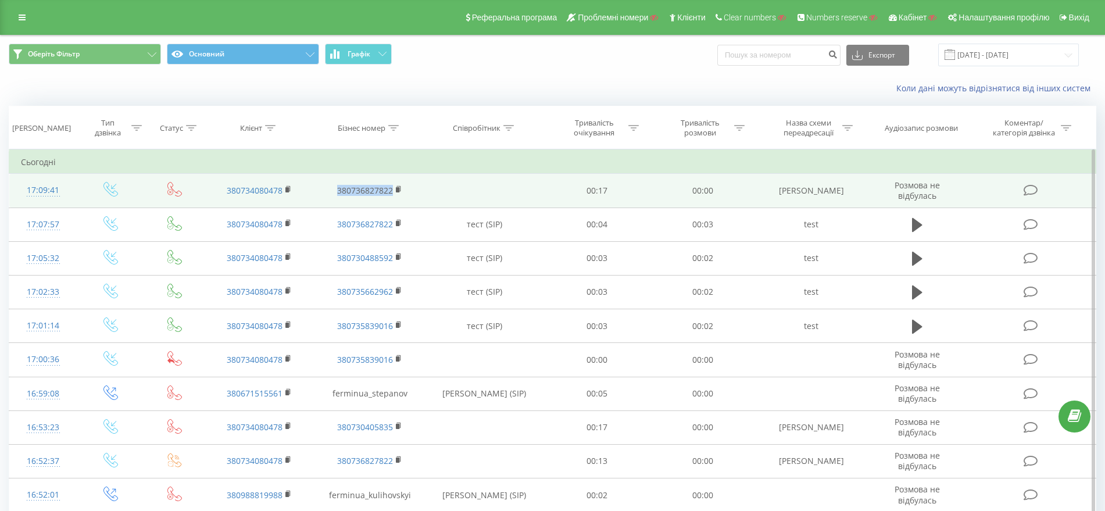
drag, startPoint x: 323, startPoint y: 188, endPoint x: 394, endPoint y: 190, distance: 71.0
click at [394, 190] on td "380736827822" at bounding box center [370, 191] width 110 height 34
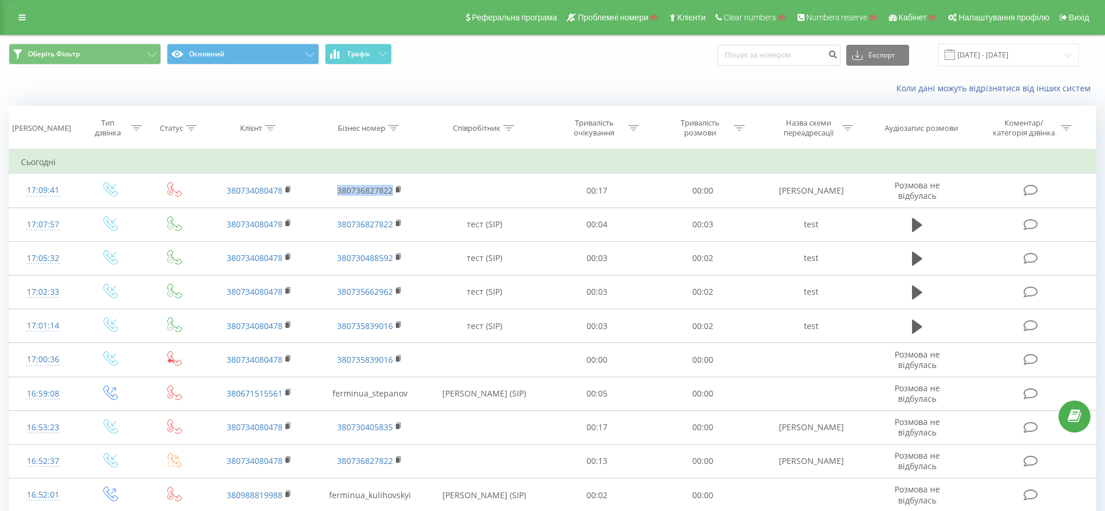
copy link "380736827822"
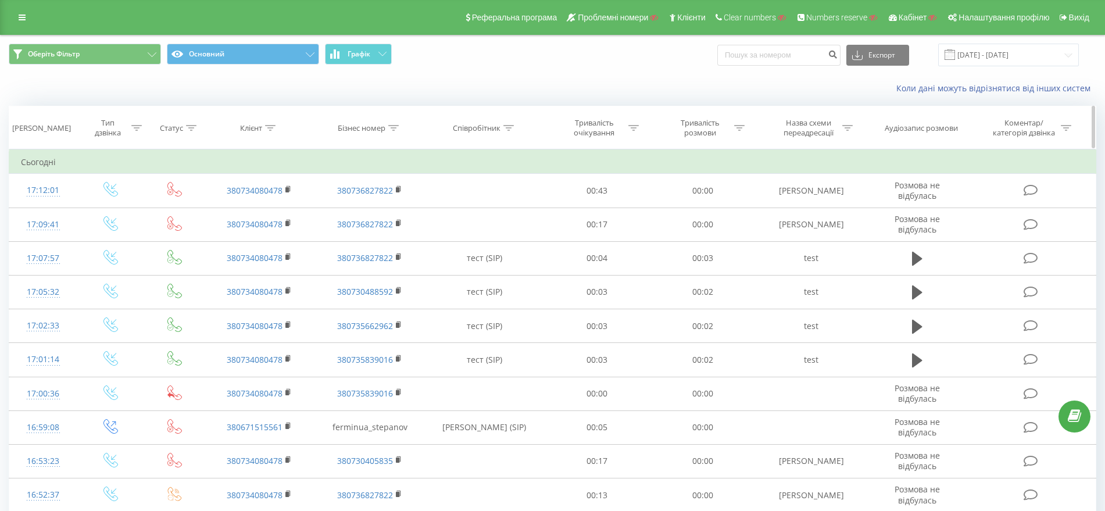
click at [397, 126] on icon at bounding box center [393, 128] width 10 height 6
click at [391, 209] on input "text" at bounding box center [370, 211] width 102 height 20
paste input "380730405835"
type input "380730405835"
click button "OK" at bounding box center [394, 234] width 49 height 15
